Goal: Transaction & Acquisition: Purchase product/service

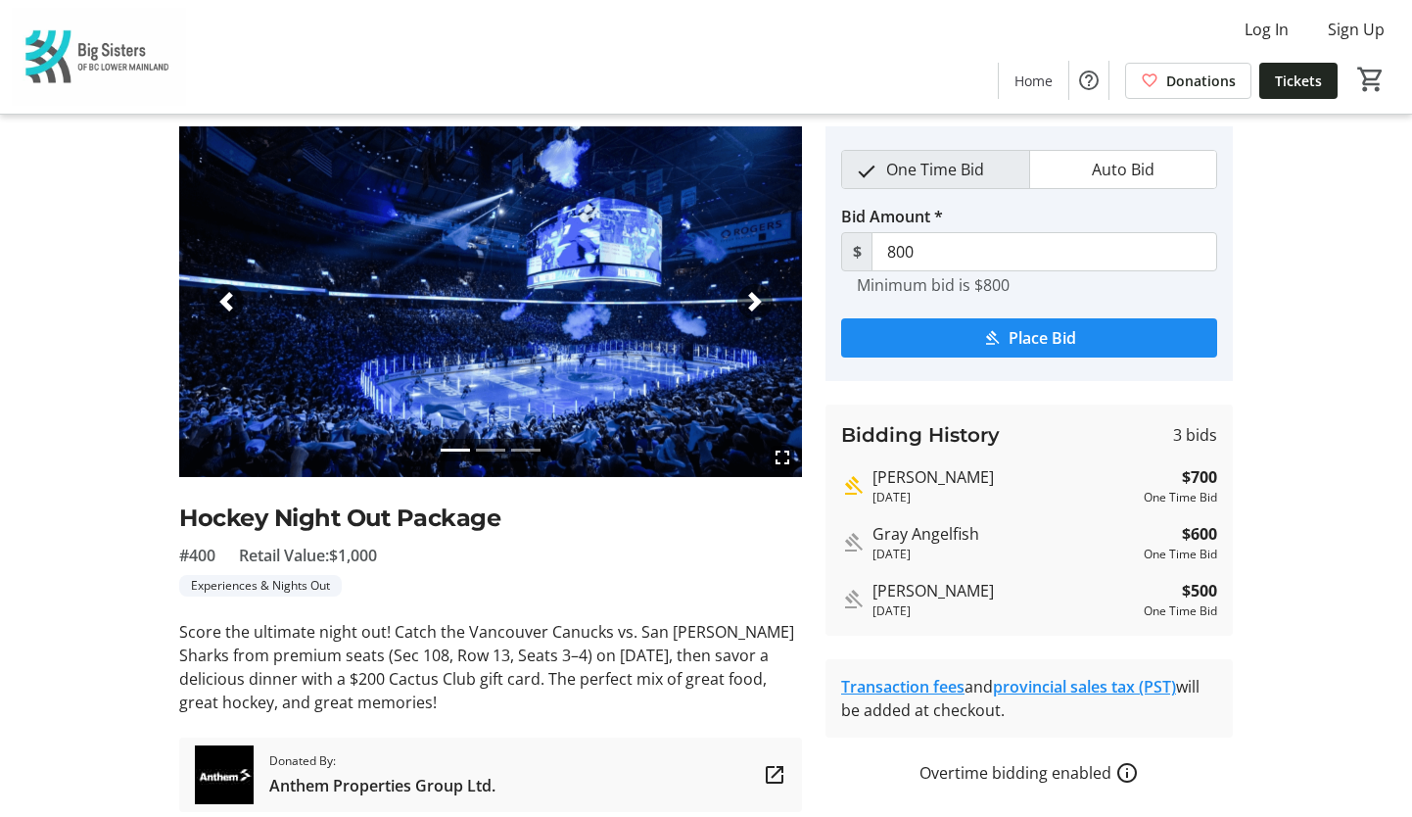
scroll to position [53, 0]
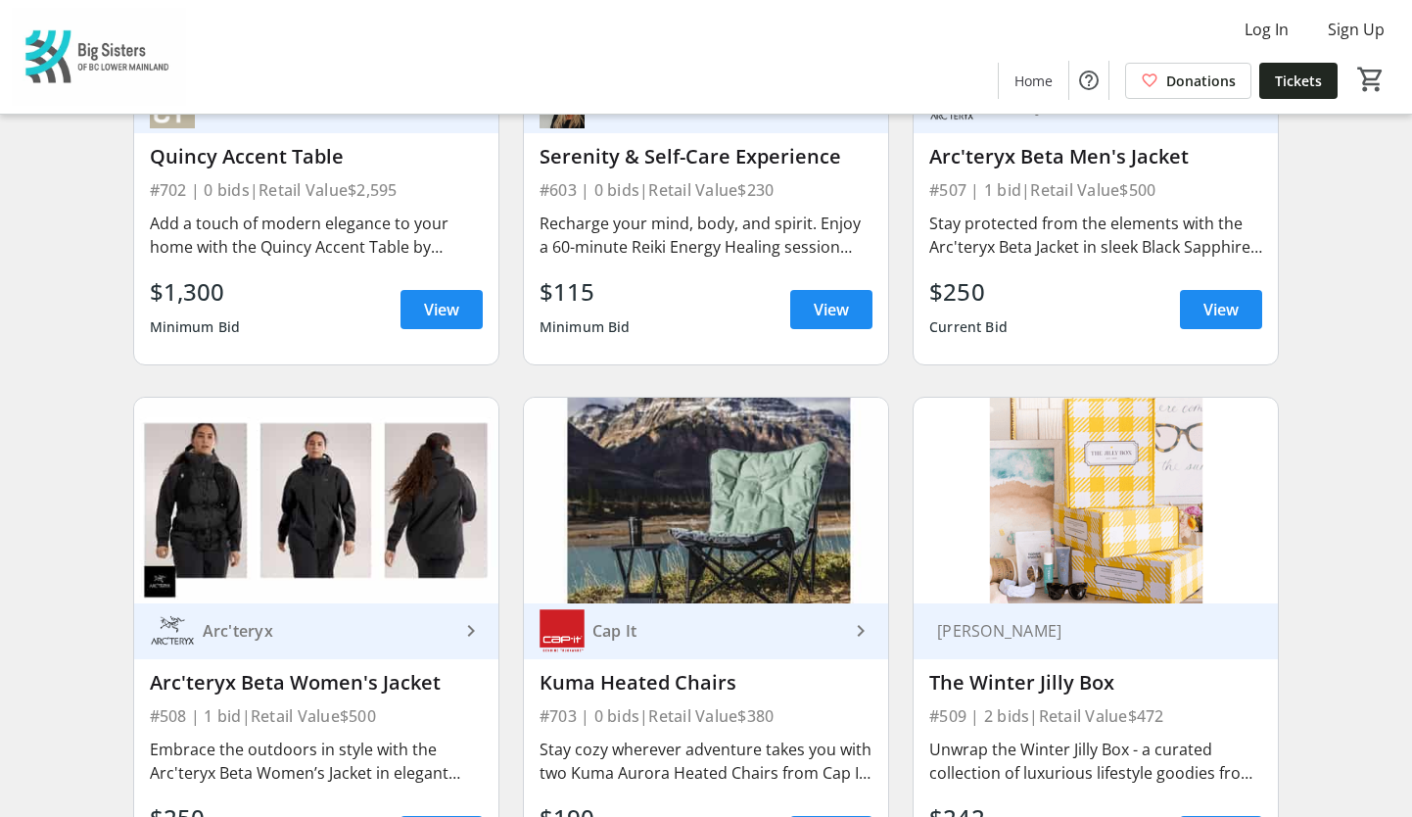
scroll to position [6967, 0]
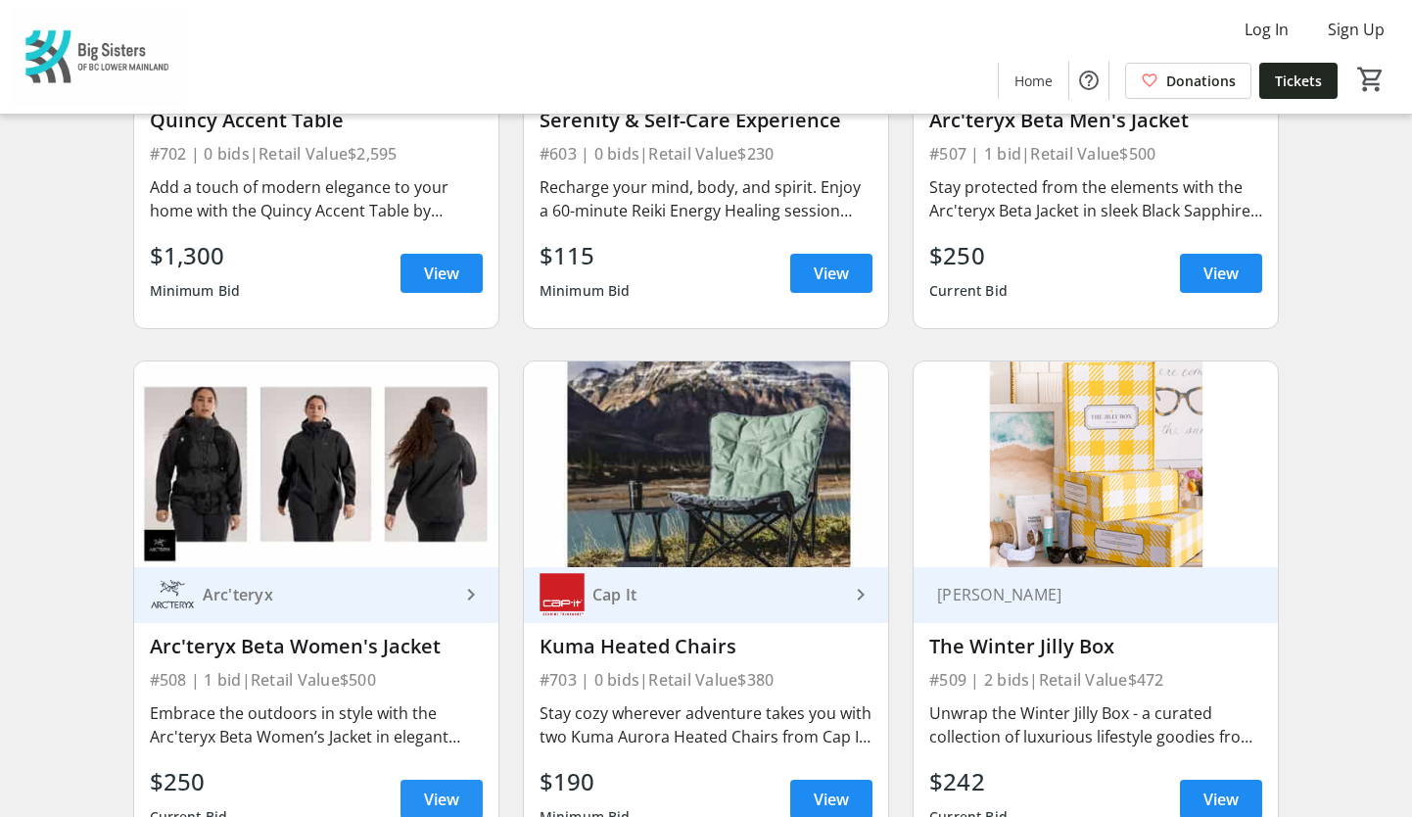
click at [408, 776] on span at bounding box center [442, 799] width 82 height 47
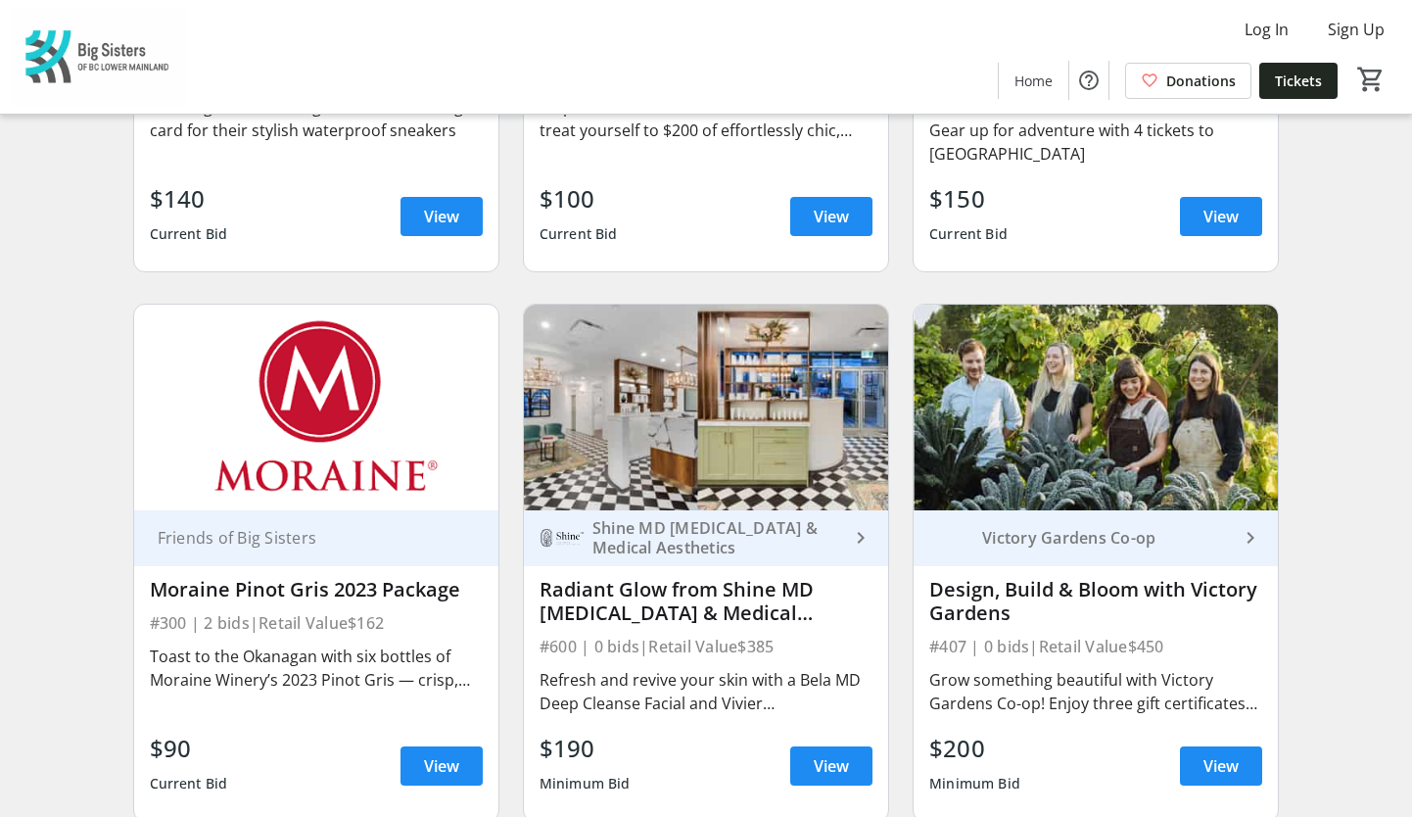
scroll to position [4315, 0]
